Goal: Navigation & Orientation: Find specific page/section

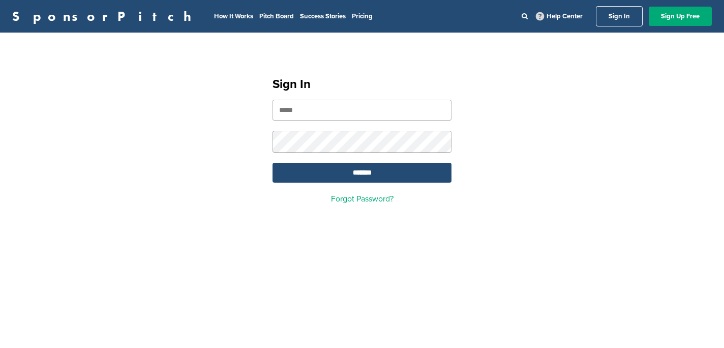
click at [607, 23] on link "Sign In" at bounding box center [619, 16] width 47 height 20
click at [326, 116] on input "email" at bounding box center [361, 110] width 179 height 21
click at [310, 112] on input "email" at bounding box center [361, 110] width 179 height 21
type input "**********"
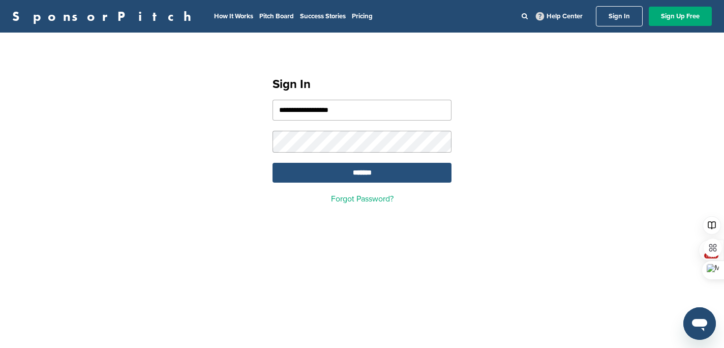
click at [370, 177] on input "*******" at bounding box center [361, 173] width 179 height 20
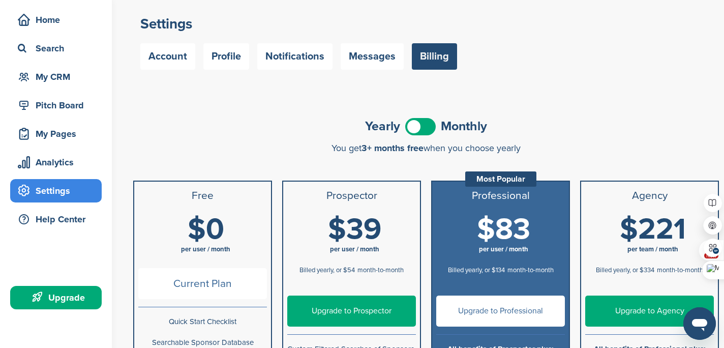
scroll to position [3, 0]
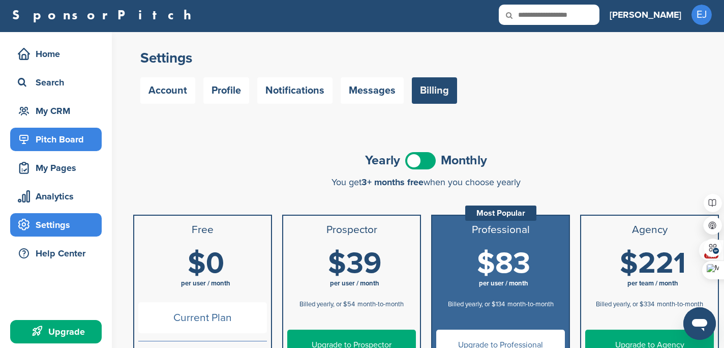
click at [69, 147] on div "Pitch Board" at bounding box center [58, 139] width 86 height 18
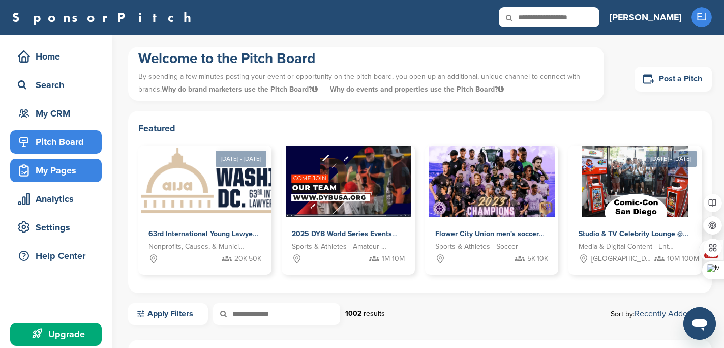
click at [62, 169] on div "My Pages" at bounding box center [58, 170] width 86 height 18
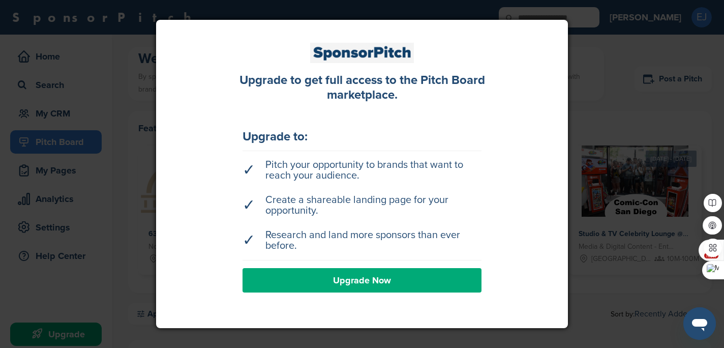
click at [577, 146] on div at bounding box center [362, 174] width 724 height 348
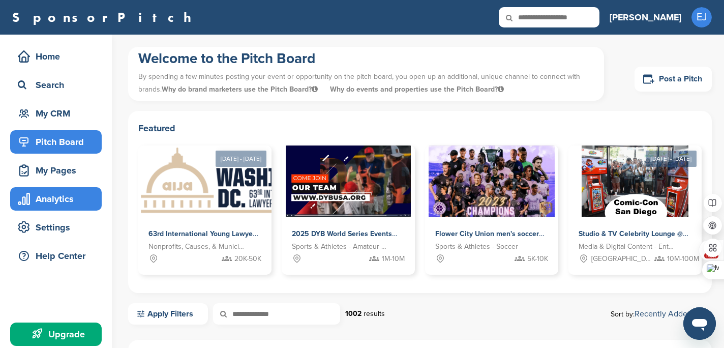
click at [48, 198] on div "Analytics" at bounding box center [58, 199] width 86 height 18
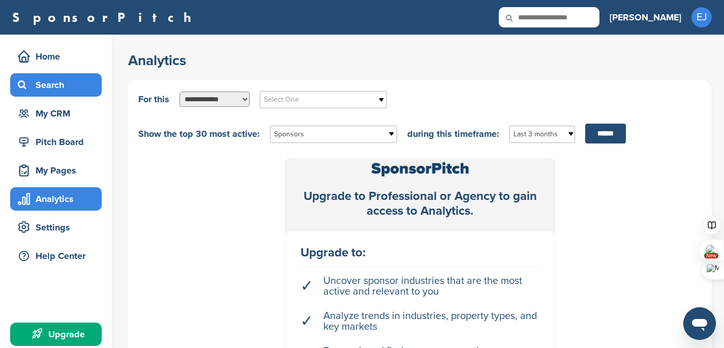
click at [44, 80] on div "Search" at bounding box center [58, 85] width 86 height 18
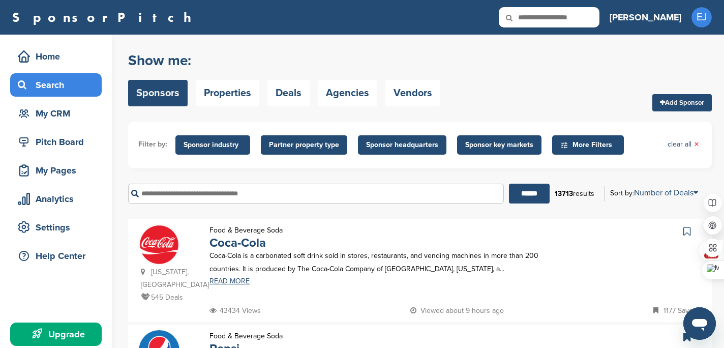
scroll to position [8, 0]
